Goal: Navigation & Orientation: Find specific page/section

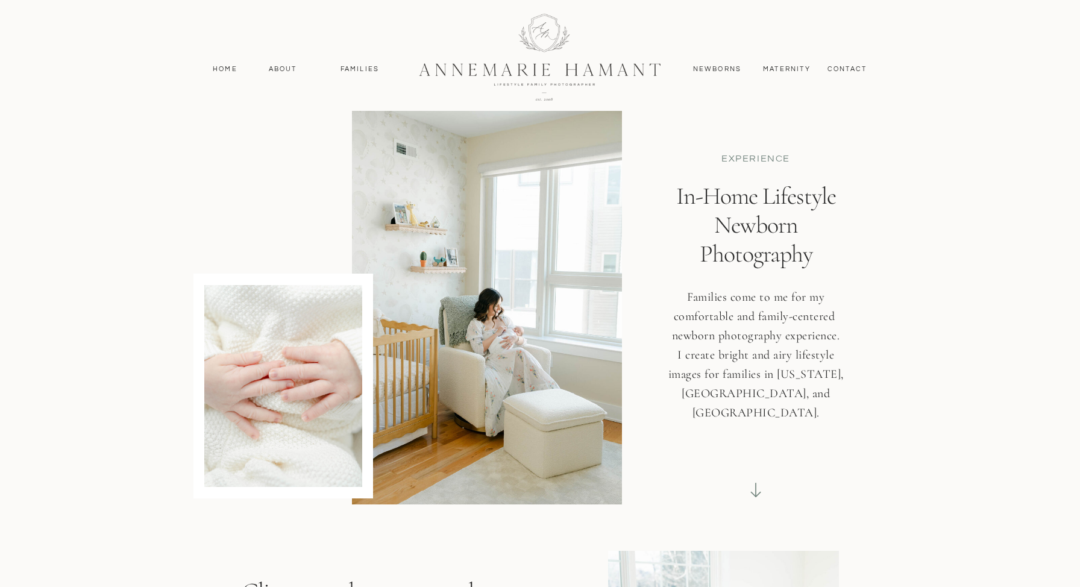
scroll to position [21, 0]
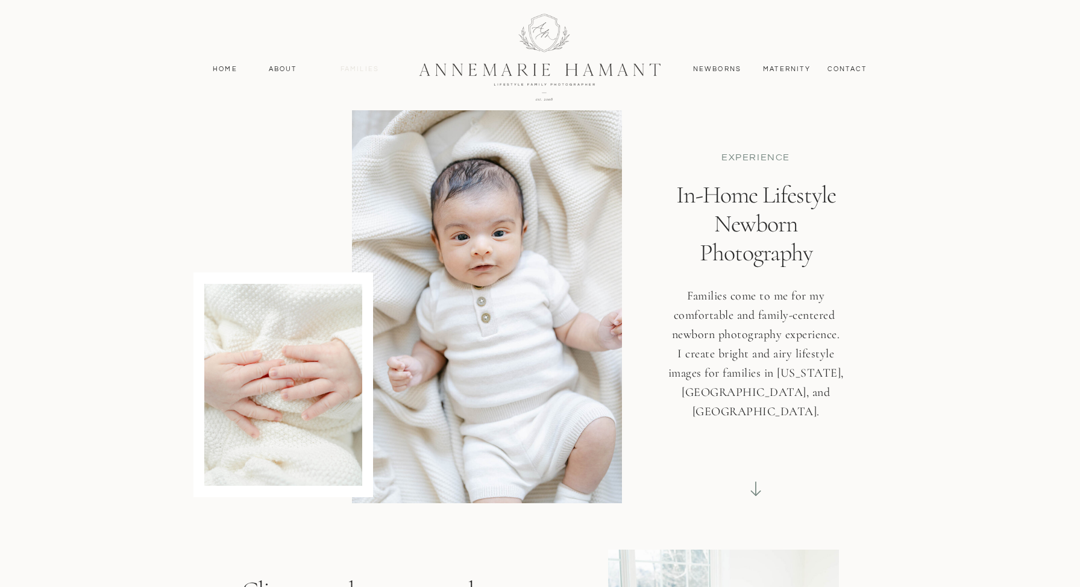
click at [366, 72] on nav "Families" at bounding box center [360, 69] width 54 height 11
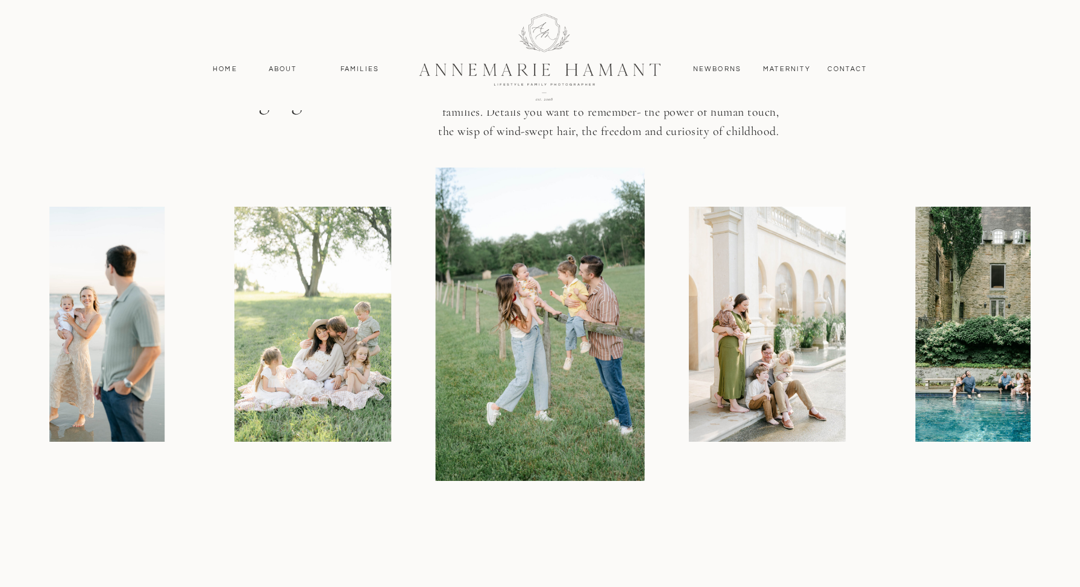
scroll to position [1453, 0]
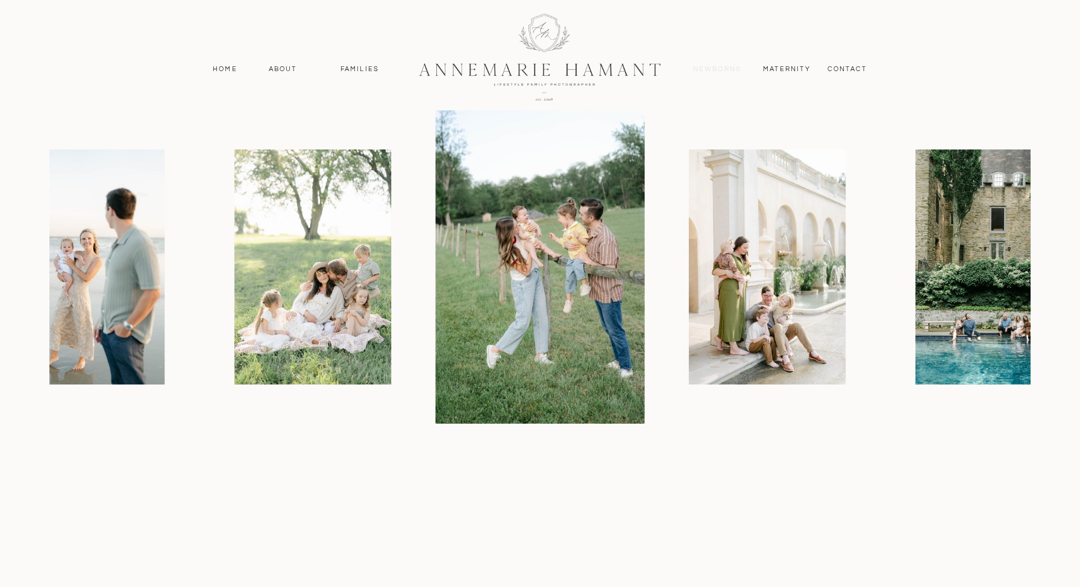
click at [697, 74] on nav "Newborns" at bounding box center [717, 69] width 58 height 11
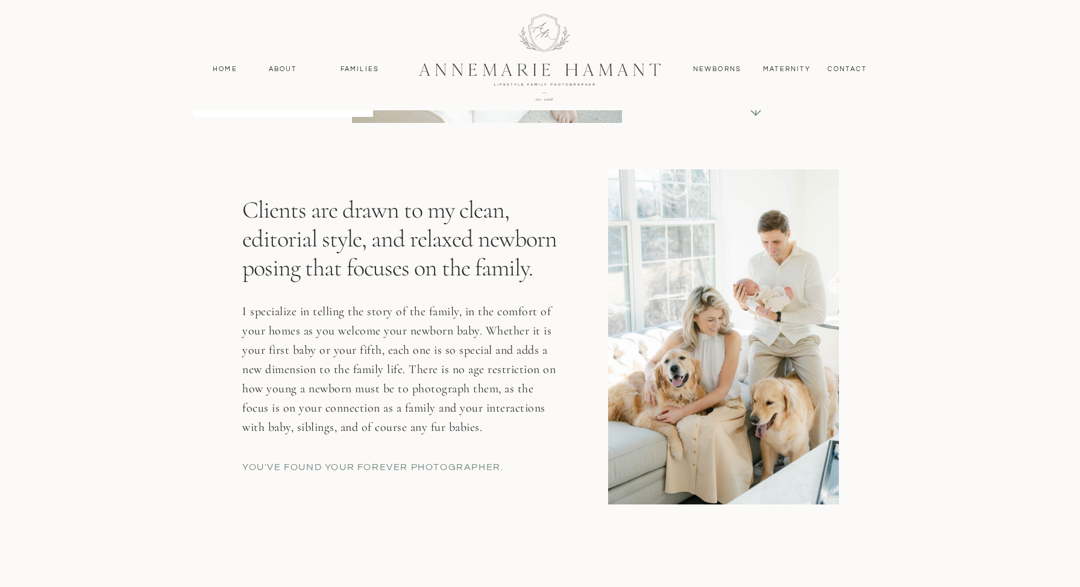
scroll to position [468, 0]
